Goal: Task Accomplishment & Management: Use online tool/utility

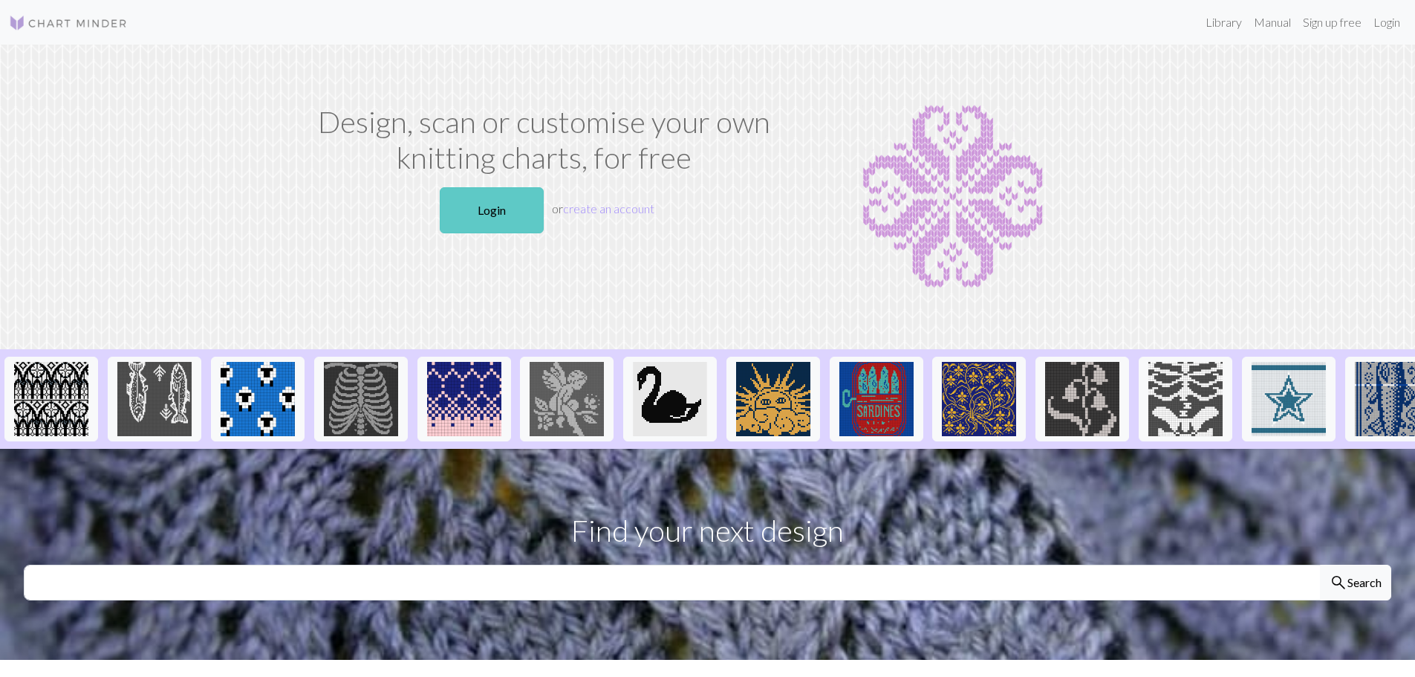
click at [466, 209] on link "Login" at bounding box center [492, 210] width 104 height 46
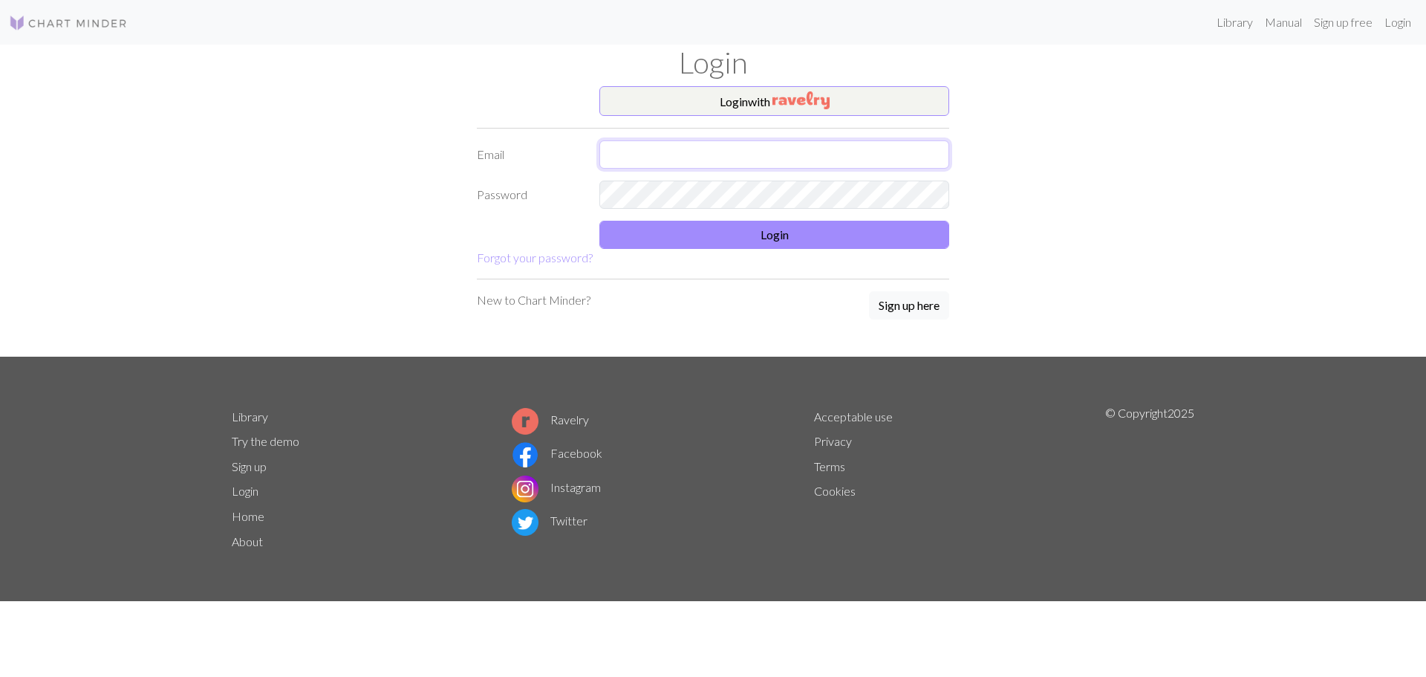
type input "[EMAIL_ADDRESS][DOMAIN_NAME]"
click at [729, 233] on button "Login" at bounding box center [774, 235] width 350 height 28
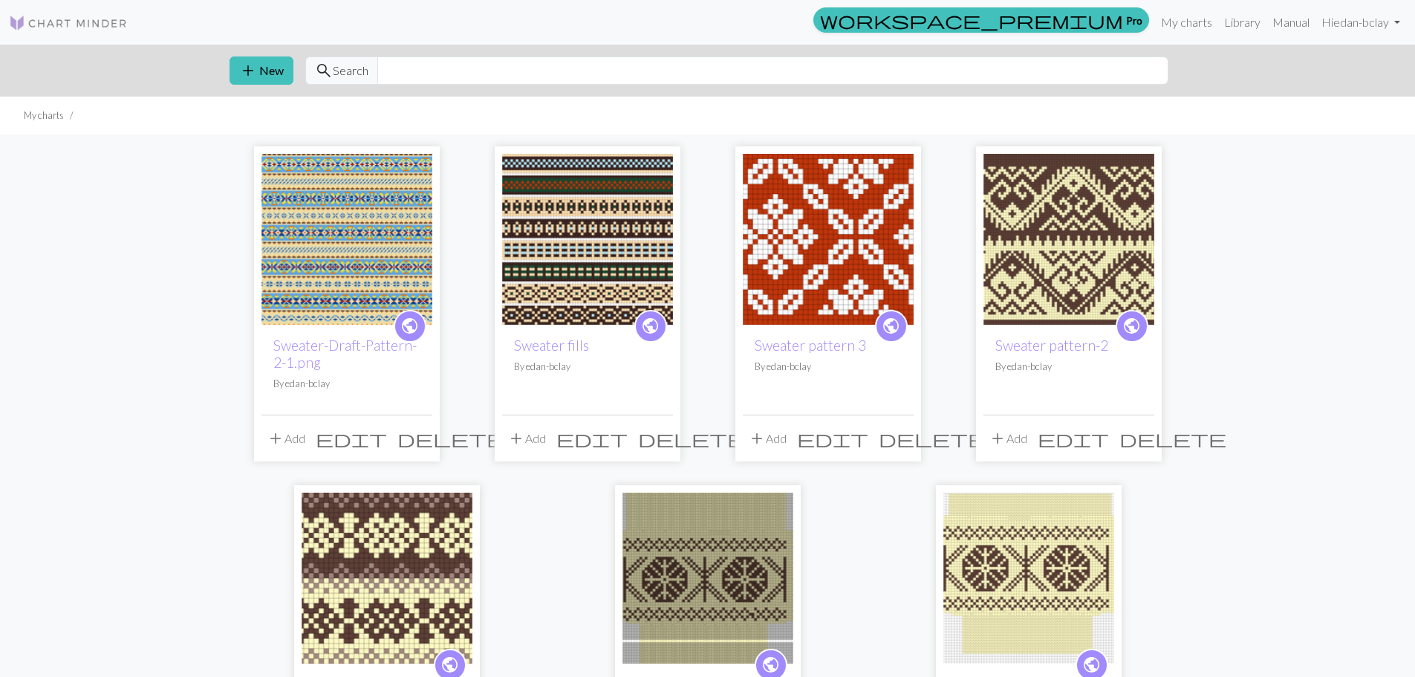
click at [218, 175] on div "public Sweater-Draft-Pattern-2-1.png By edan-bclay add Add edit delete public S…" at bounding box center [708, 464] width 980 height 660
click at [300, 224] on img at bounding box center [346, 239] width 171 height 171
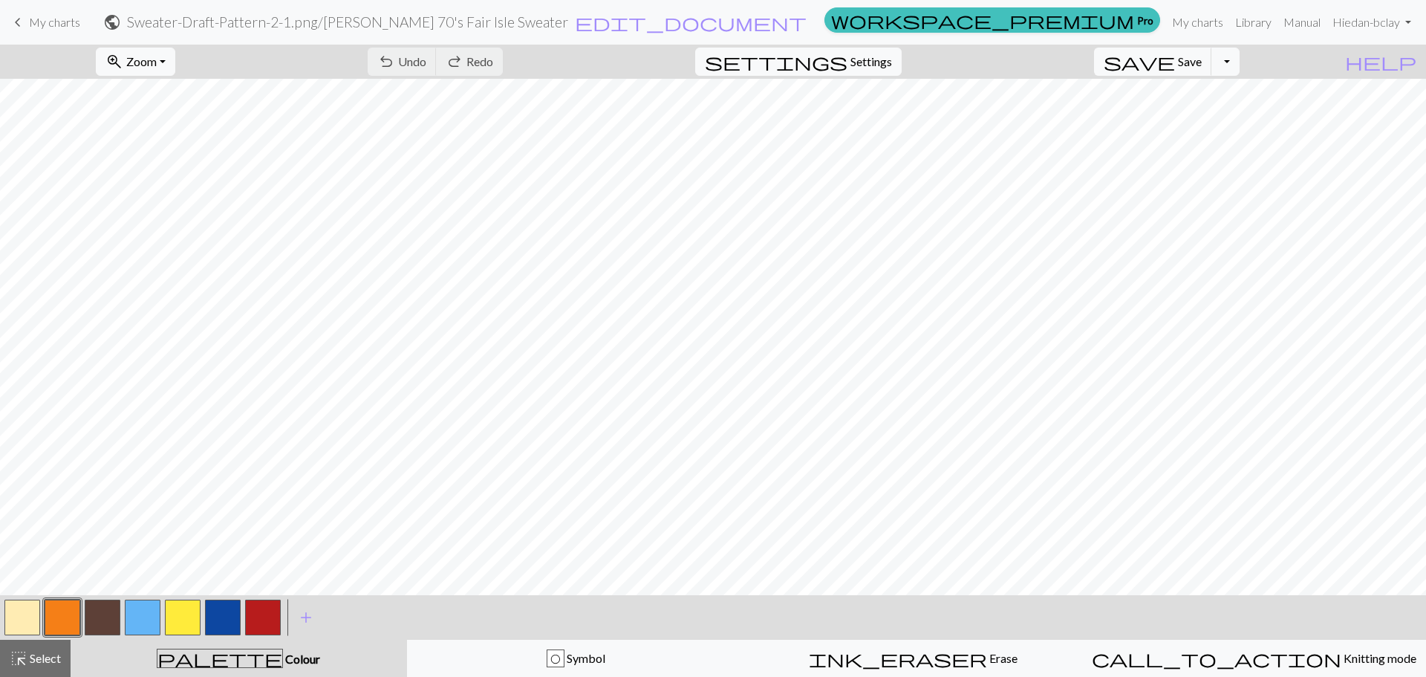
scroll to position [1280, 0]
